Goal: Task Accomplishment & Management: Use online tool/utility

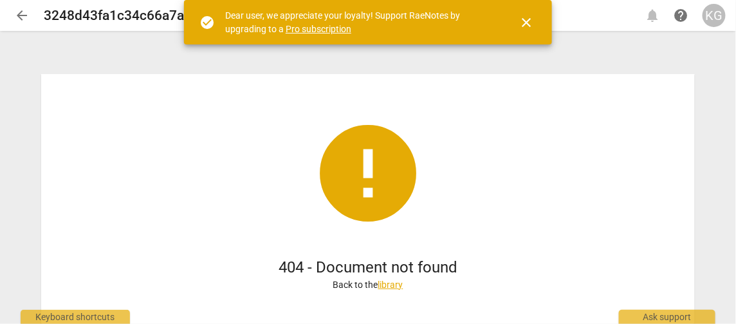
click at [533, 24] on span "close" at bounding box center [526, 22] width 15 height 15
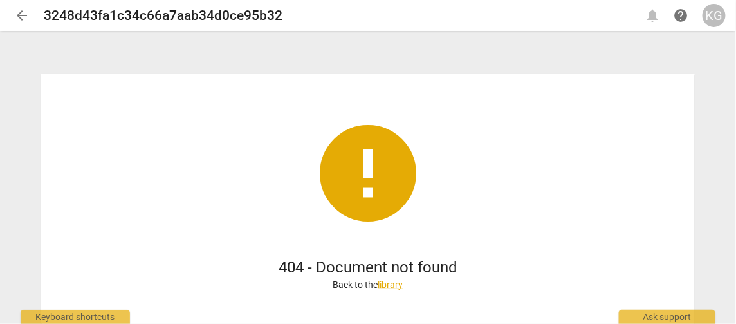
click at [21, 14] on span "arrow_back" at bounding box center [21, 15] width 15 height 15
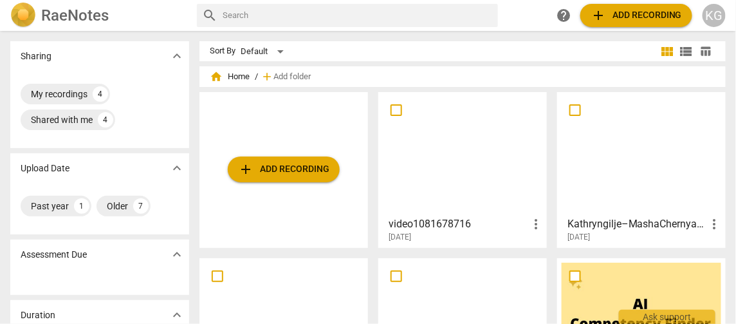
click at [226, 80] on span "home Home" at bounding box center [230, 76] width 40 height 13
click at [214, 77] on span "home" at bounding box center [216, 76] width 13 height 13
click at [80, 92] on div "My recordings" at bounding box center [59, 94] width 57 height 13
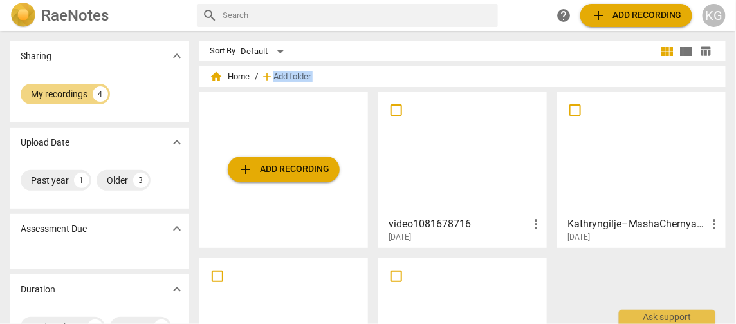
drag, startPoint x: 731, startPoint y: 69, endPoint x: 732, endPoint y: 84, distance: 14.8
click at [732, 84] on div "Sort By Default view_module view_list table_chart home Home / add Add folder ad…" at bounding box center [467, 232] width 537 height 383
drag, startPoint x: 731, startPoint y: 79, endPoint x: 730, endPoint y: 120, distance: 41.2
click at [730, 120] on div "home Home / add Add folder add Add recording video1081678716 more_vert 2025-03-…" at bounding box center [467, 247] width 537 height 353
click at [689, 44] on span "view_list" at bounding box center [686, 51] width 15 height 15
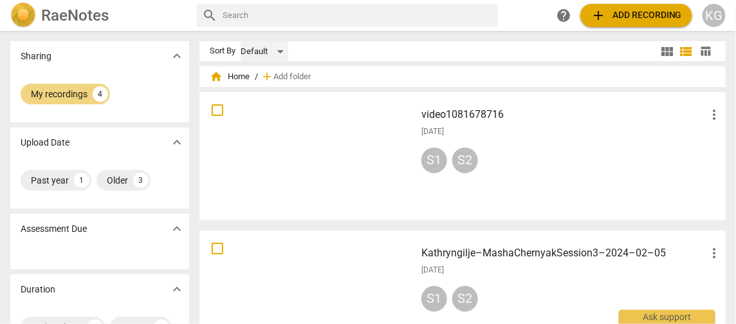
click at [275, 51] on div "Default" at bounding box center [265, 51] width 48 height 21
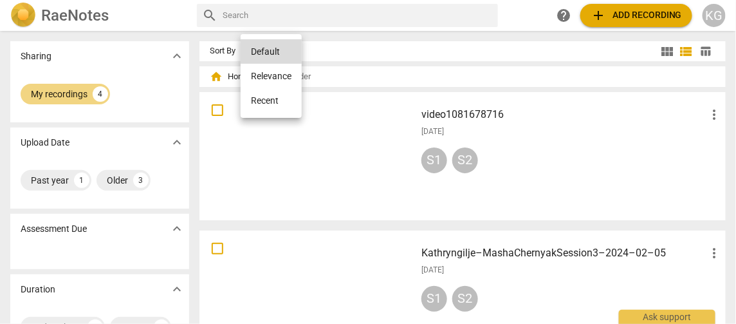
click at [264, 102] on li "Recent" at bounding box center [271, 100] width 61 height 24
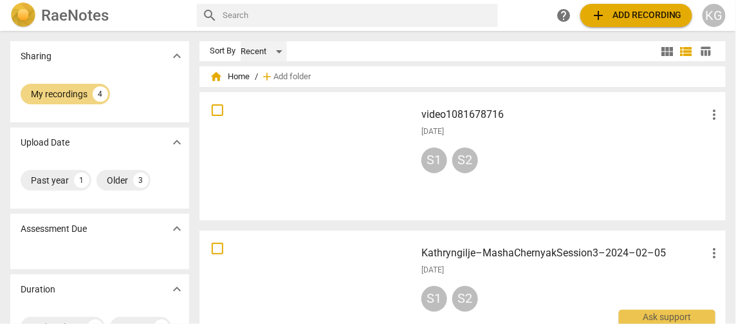
scroll to position [321, 0]
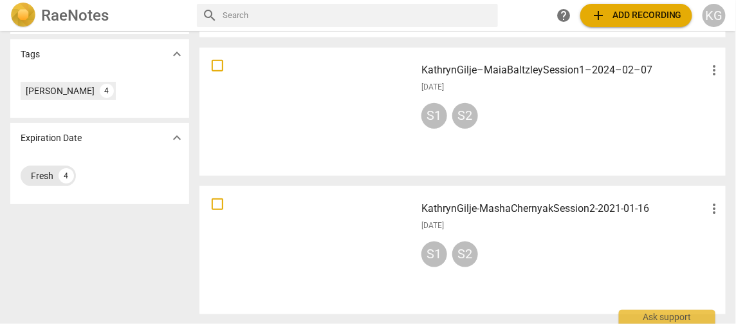
click at [43, 183] on div "Fresh 4" at bounding box center [48, 175] width 55 height 21
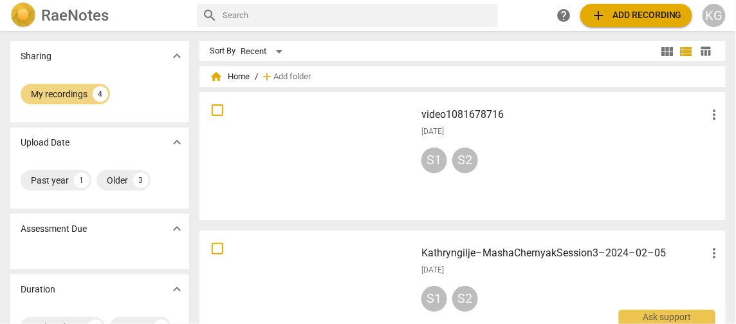
click at [719, 18] on div "KG" at bounding box center [714, 15] width 23 height 23
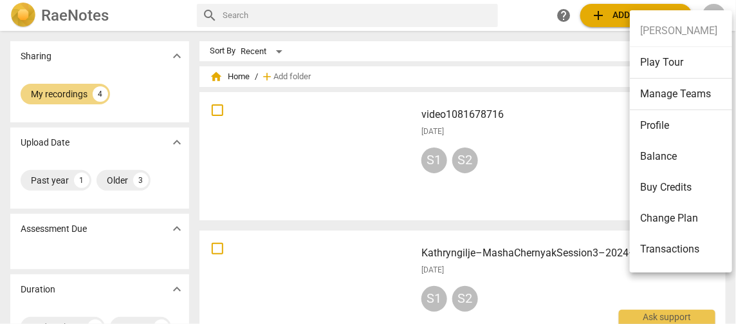
click at [423, 8] on div at bounding box center [368, 162] width 736 height 324
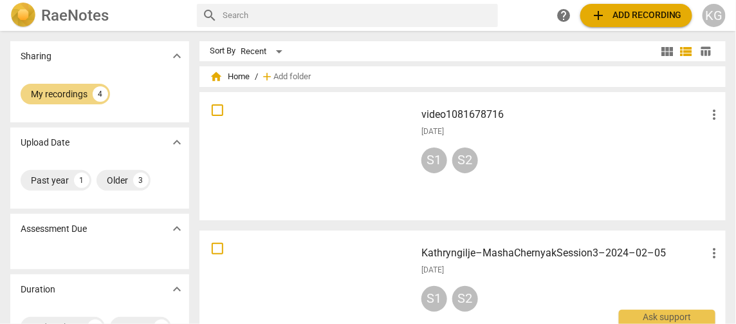
click at [600, 18] on span "add" at bounding box center [598, 15] width 15 height 15
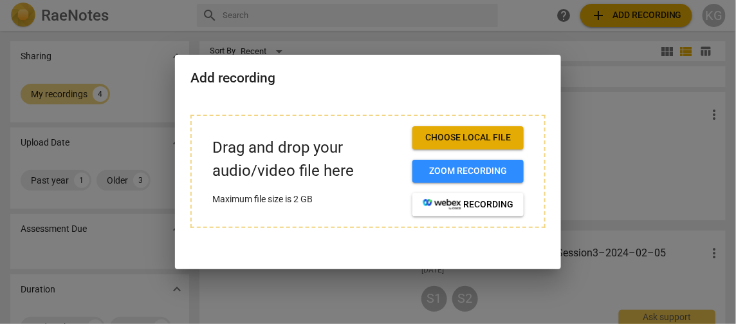
click at [574, 144] on div at bounding box center [368, 162] width 736 height 324
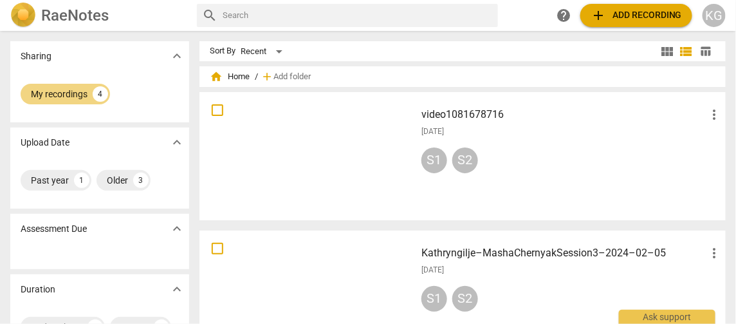
click at [611, 12] on span "add Add recording" at bounding box center [636, 15] width 91 height 15
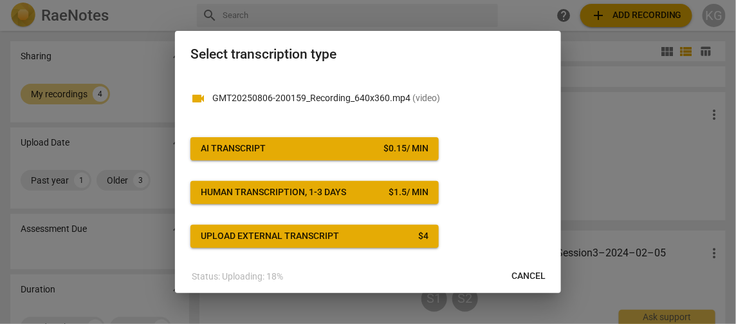
click at [317, 142] on button "AI Transcript $ 0.15 / min" at bounding box center [314, 148] width 248 height 23
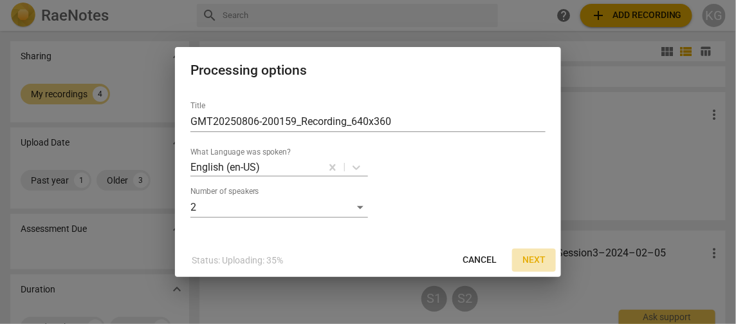
click at [539, 258] on span "Next" at bounding box center [533, 260] width 23 height 13
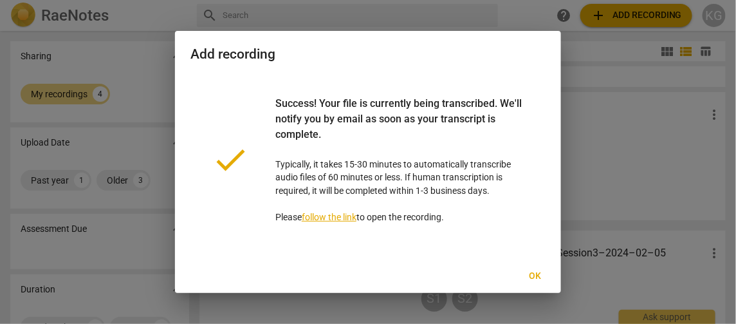
click at [539, 279] on span "Ok" at bounding box center [535, 276] width 21 height 13
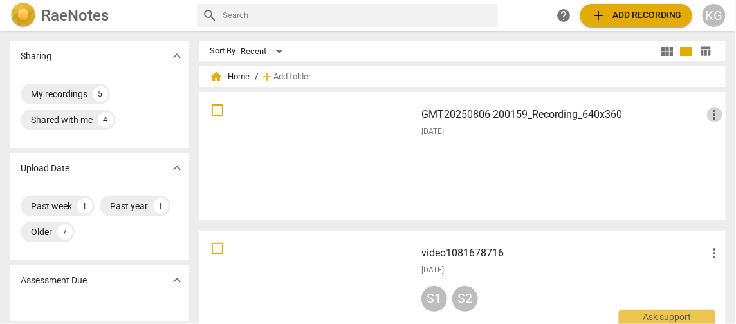
click at [712, 108] on span "more_vert" at bounding box center [714, 114] width 15 height 15
click at [596, 149] on div at bounding box center [368, 162] width 736 height 324
